Goal: Information Seeking & Learning: Check status

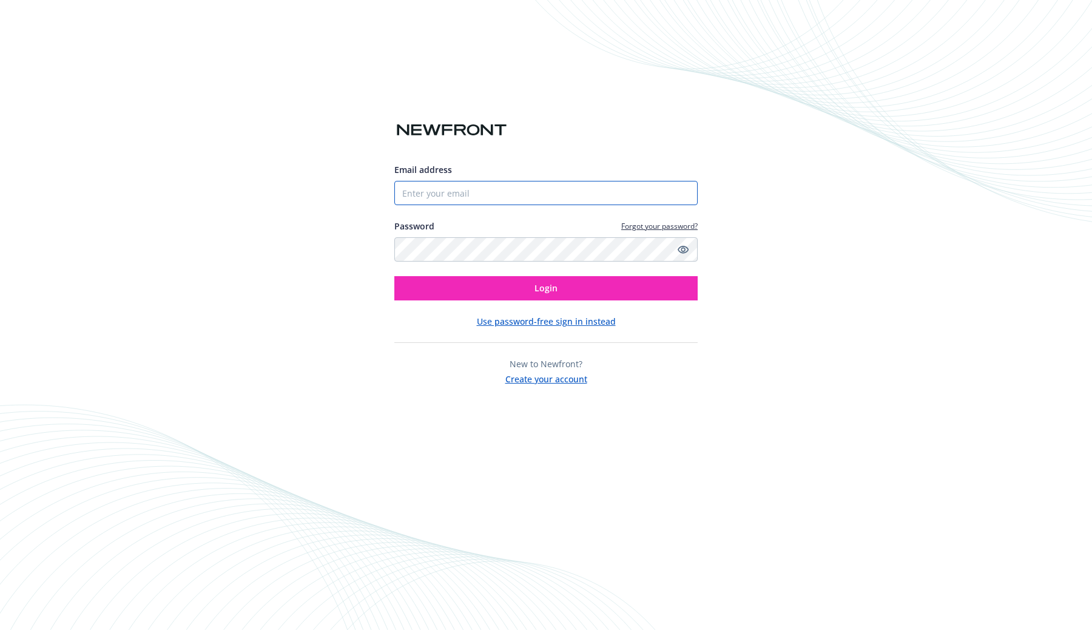
click at [442, 191] on input "Email address" at bounding box center [545, 193] width 303 height 24
click at [0, 629] on com-1password-button at bounding box center [0, 630] width 0 height 0
type input "[PERSON_NAME][EMAIL_ADDRESS][PERSON_NAME]"
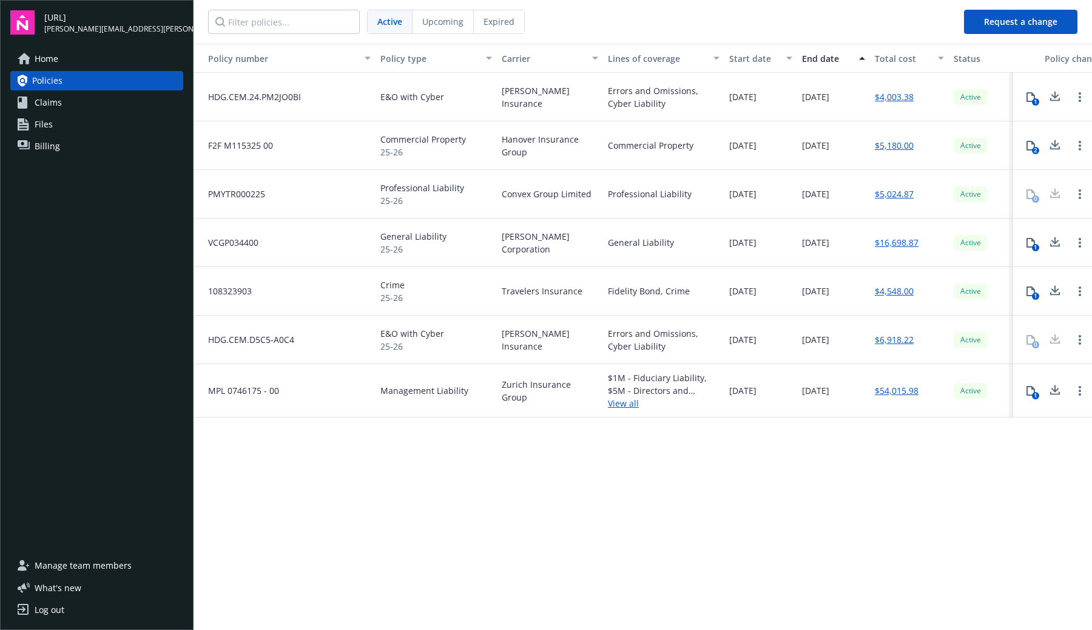
click at [1029, 389] on icon at bounding box center [1031, 391] width 10 height 10
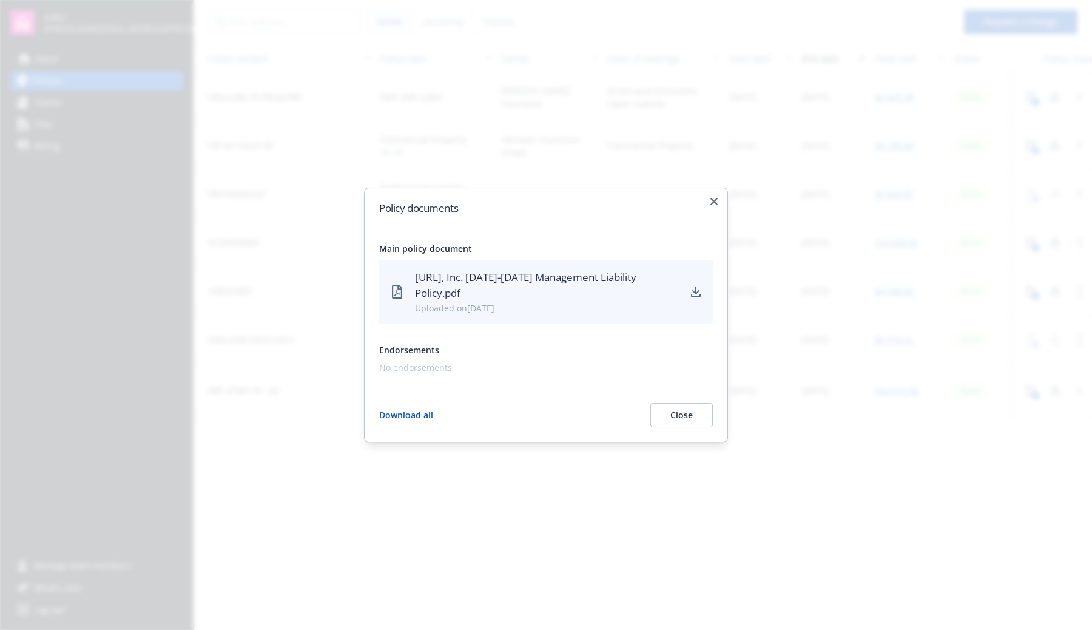
click at [682, 410] on button "Close" at bounding box center [681, 415] width 62 height 24
